Goal: Task Accomplishment & Management: Manage account settings

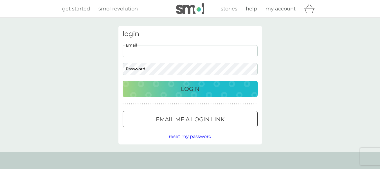
click at [163, 53] on input "Email" at bounding box center [190, 51] width 135 height 12
type input "princess_gog@yahoo.com"
click at [185, 89] on p "Login" at bounding box center [190, 88] width 19 height 9
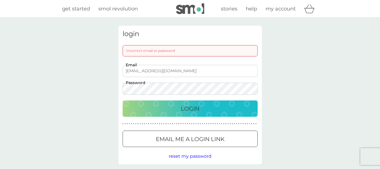
click at [123, 100] on button "Login" at bounding box center [190, 108] width 135 height 16
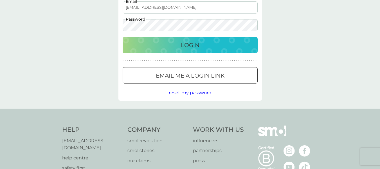
scroll to position [56, 0]
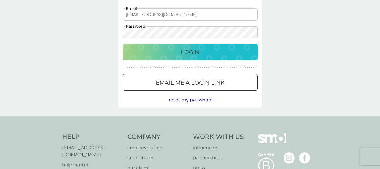
click at [195, 100] on span "reset my password" at bounding box center [190, 99] width 43 height 5
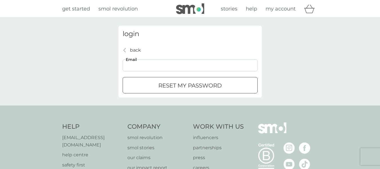
click at [143, 66] on input "Email" at bounding box center [190, 65] width 135 height 12
type input "princess_gog@yahoo.com"
click at [176, 84] on p "reset my password" at bounding box center [190, 85] width 64 height 9
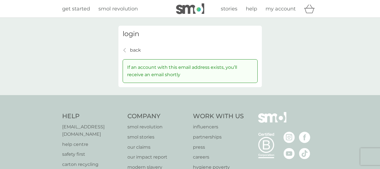
click at [134, 49] on p "back" at bounding box center [135, 49] width 11 height 7
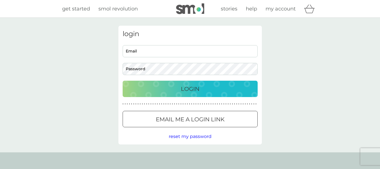
type input "princess_gog@yahoo.com"
click at [190, 87] on p "Login" at bounding box center [190, 88] width 19 height 9
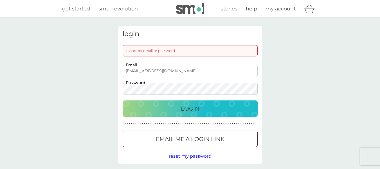
click at [123, 100] on button "Login" at bounding box center [190, 108] width 135 height 16
click at [172, 109] on div "Login" at bounding box center [190, 108] width 124 height 9
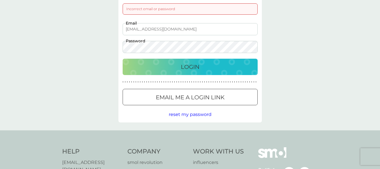
scroll to position [56, 0]
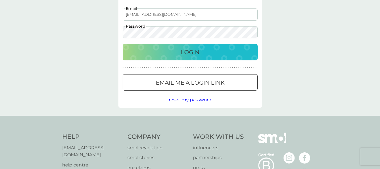
click at [199, 101] on span "reset my password" at bounding box center [190, 99] width 43 height 5
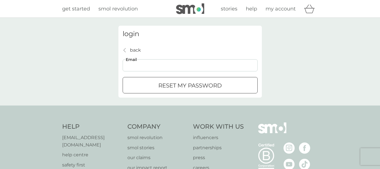
click at [157, 68] on input "Email" at bounding box center [190, 65] width 135 height 12
type input "princess_gog@yahoo.com"
click at [179, 85] on p "reset my password" at bounding box center [190, 85] width 64 height 9
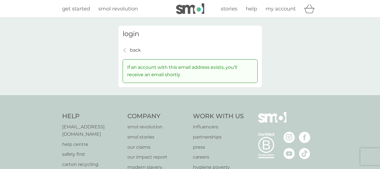
click at [134, 50] on p "back" at bounding box center [135, 49] width 11 height 7
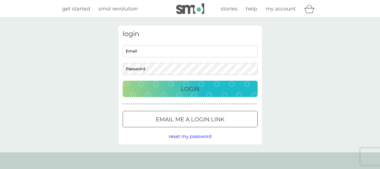
type input "princess_gog@yahoo.com"
click at [175, 86] on div "Login" at bounding box center [190, 88] width 124 height 9
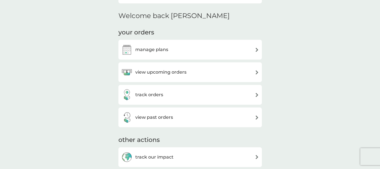
scroll to position [141, 0]
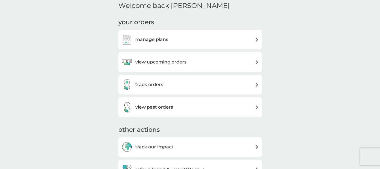
click at [253, 38] on div "manage plans" at bounding box center [190, 39] width 138 height 11
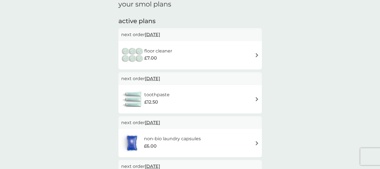
scroll to position [84, 0]
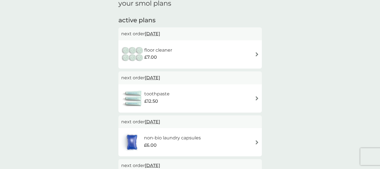
click at [255, 55] on img at bounding box center [257, 54] width 4 height 4
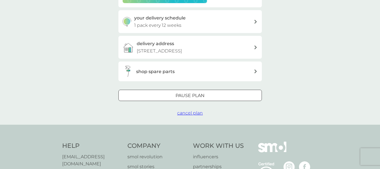
scroll to position [141, 0]
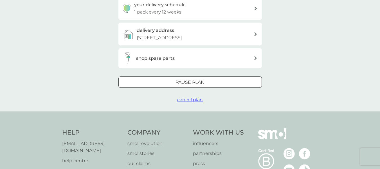
click at [191, 99] on span "cancel plan" at bounding box center [190, 99] width 26 height 5
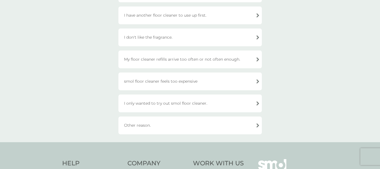
scroll to position [84, 0]
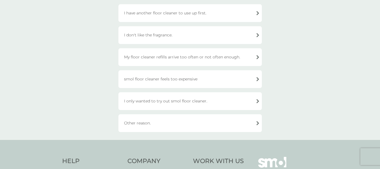
click at [257, 100] on div "I only wanted to try out smol floor cleaner." at bounding box center [189, 101] width 143 height 18
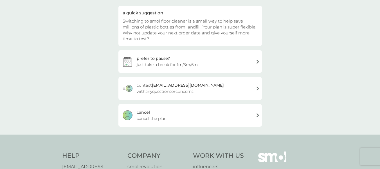
scroll to position [56, 0]
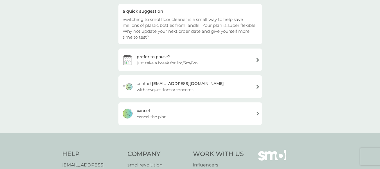
click at [141, 109] on div "cancel" at bounding box center [143, 110] width 13 height 6
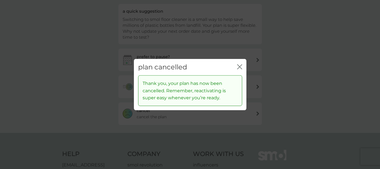
click at [237, 64] on icon "close" at bounding box center [238, 66] width 2 height 5
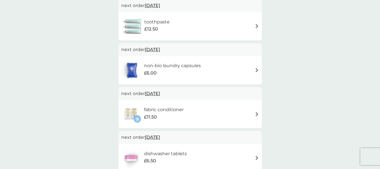
scroll to position [141, 0]
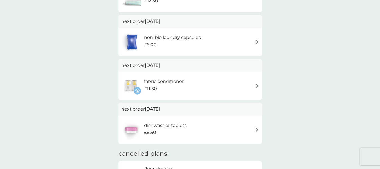
click at [255, 85] on img at bounding box center [257, 86] width 4 height 4
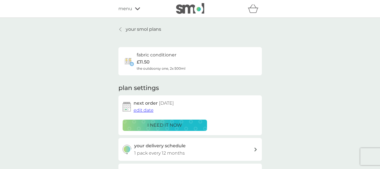
scroll to position [141, 0]
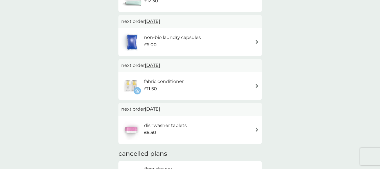
click at [150, 64] on span "30 Nov 2025" at bounding box center [152, 65] width 15 height 11
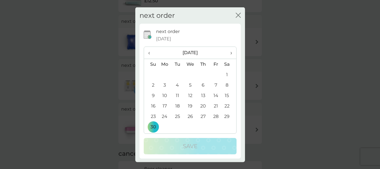
click at [222, 85] on td "8" at bounding box center [229, 85] width 14 height 10
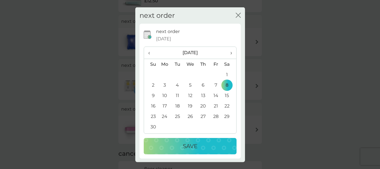
click at [192, 145] on p "Save" at bounding box center [190, 145] width 15 height 9
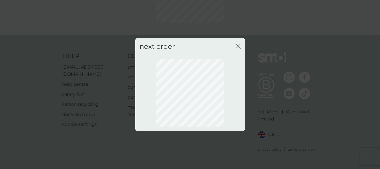
scroll to position [68, 0]
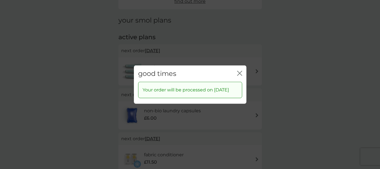
click at [241, 71] on icon "close" at bounding box center [241, 73] width 2 height 5
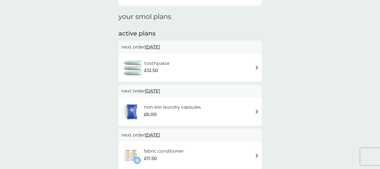
scroll to position [96, 0]
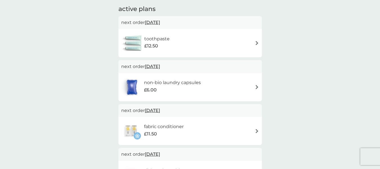
click at [257, 131] on img at bounding box center [257, 131] width 4 height 4
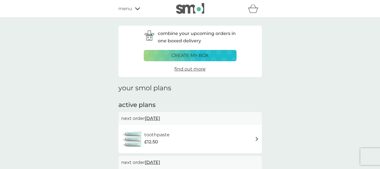
scroll to position [96, 0]
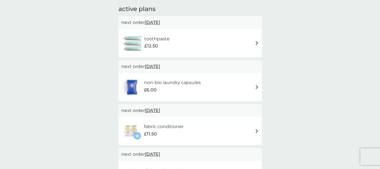
click at [258, 39] on div "toothpaste £12.50" at bounding box center [190, 43] width 138 height 20
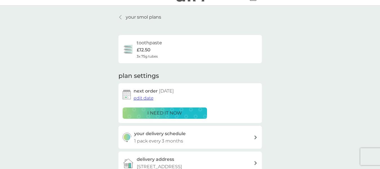
scroll to position [12, 0]
click at [150, 100] on span "edit date" at bounding box center [144, 98] width 20 height 5
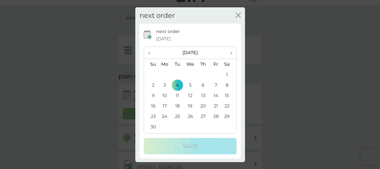
click at [148, 52] on span "‹" at bounding box center [151, 53] width 6 height 12
click at [226, 51] on span "›" at bounding box center [229, 53] width 6 height 12
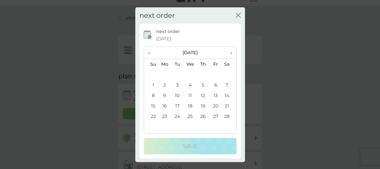
click at [226, 51] on span "›" at bounding box center [229, 53] width 6 height 12
click at [165, 85] on td "2" at bounding box center [164, 85] width 13 height 10
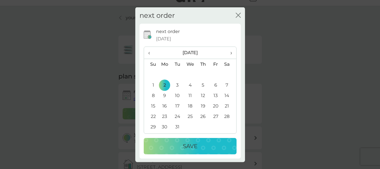
click at [186, 142] on p "Save" at bounding box center [190, 145] width 15 height 9
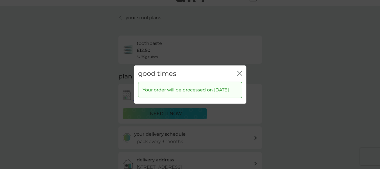
click at [240, 70] on icon "close" at bounding box center [239, 72] width 5 height 5
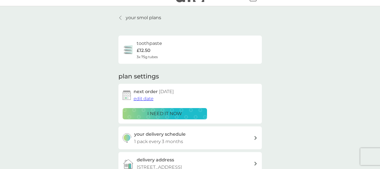
click at [133, 18] on p "your smol plans" at bounding box center [143, 17] width 35 height 7
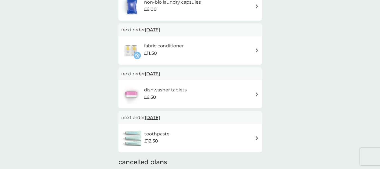
scroll to position [139, 0]
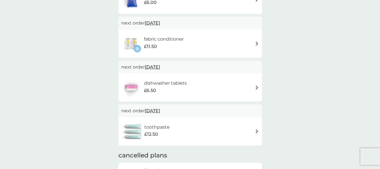
click at [171, 82] on h6 "dishwasher tablets" at bounding box center [165, 82] width 43 height 7
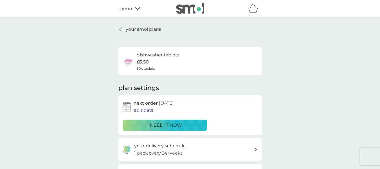
click at [146, 110] on span "edit date" at bounding box center [144, 109] width 20 height 5
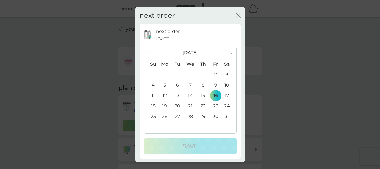
click at [149, 53] on span "‹" at bounding box center [151, 53] width 6 height 12
click at [236, 14] on icon "close" at bounding box center [238, 14] width 5 height 5
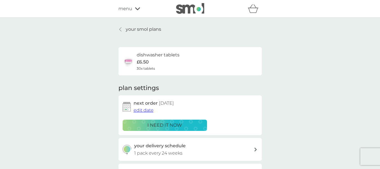
click at [154, 29] on p "your smol plans" at bounding box center [143, 29] width 35 height 7
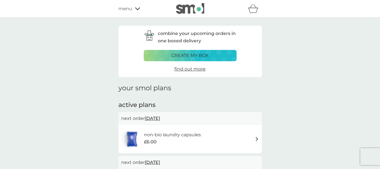
click at [253, 11] on icon "basket" at bounding box center [253, 8] width 11 height 9
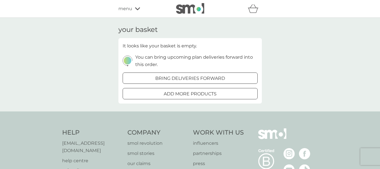
click at [296, 27] on div "your basket It looks like your basket is empty. You can bring upcoming plan del…" at bounding box center [190, 64] width 380 height 93
click at [135, 10] on icon at bounding box center [137, 8] width 5 height 3
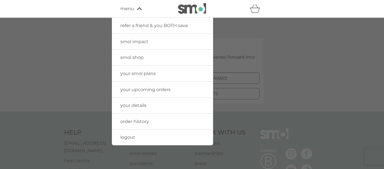
click at [126, 136] on span "logout" at bounding box center [127, 136] width 15 height 5
